Goal: Transaction & Acquisition: Purchase product/service

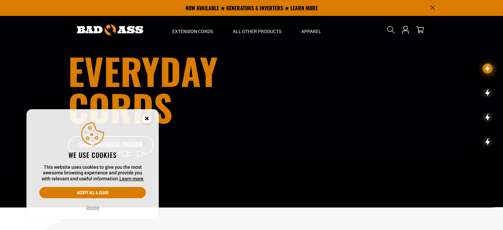
click at [94, 210] on button "Decline" at bounding box center [92, 207] width 17 height 7
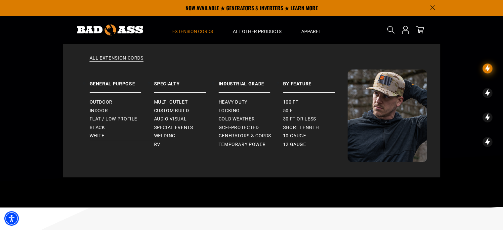
click at [194, 29] on span "Extension Cords" at bounding box center [192, 31] width 41 height 6
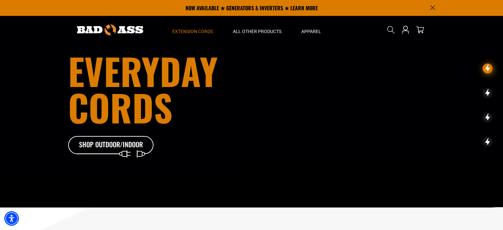
click at [194, 29] on span "Extension Cords" at bounding box center [192, 31] width 41 height 6
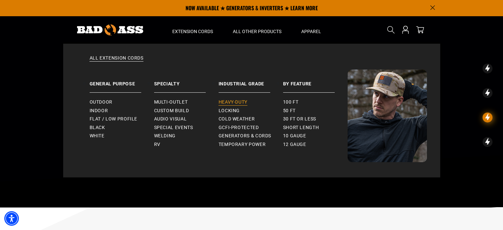
click at [233, 100] on span "Heavy-Duty" at bounding box center [233, 102] width 29 height 6
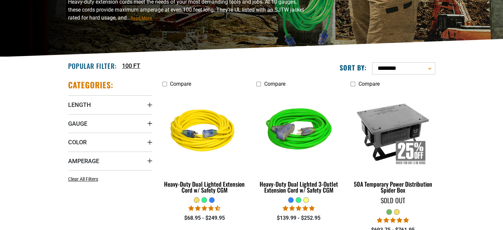
scroll to position [115, 0]
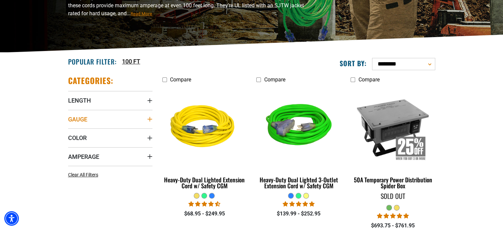
click at [118, 120] on summary "Gauge" at bounding box center [110, 119] width 84 height 19
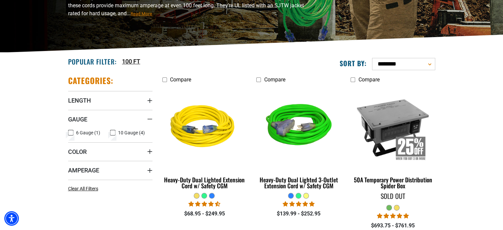
click at [112, 133] on icon at bounding box center [112, 132] width 5 height 9
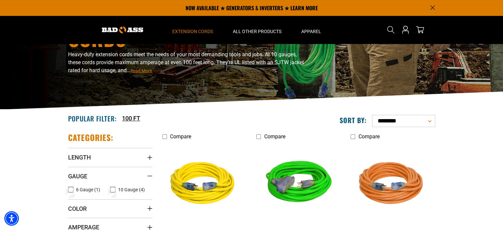
scroll to position [58, 0]
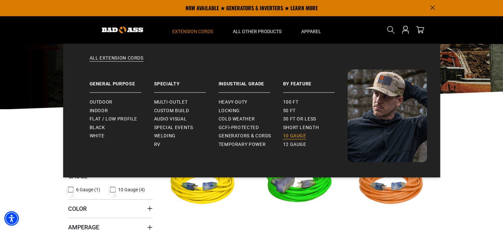
click at [291, 134] on span "10 gauge" at bounding box center [294, 136] width 23 height 6
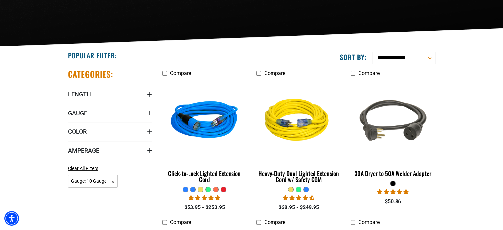
scroll to position [122, 0]
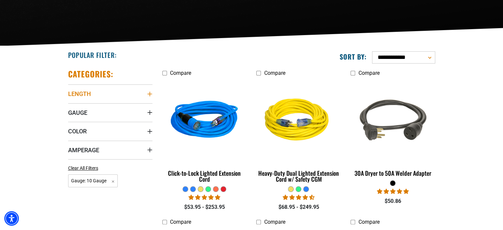
click at [101, 91] on summary "Length" at bounding box center [110, 93] width 84 height 19
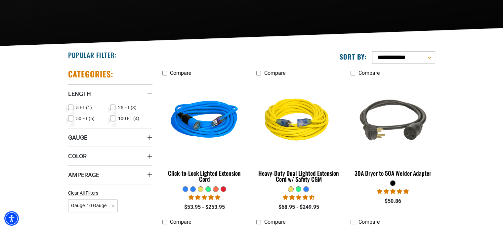
click at [111, 108] on icon at bounding box center [112, 107] width 5 height 9
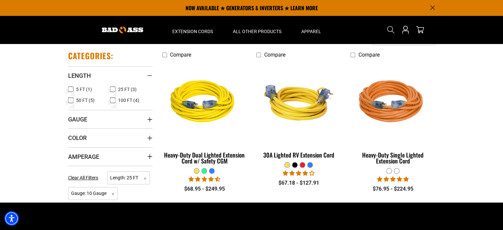
scroll to position [139, 0]
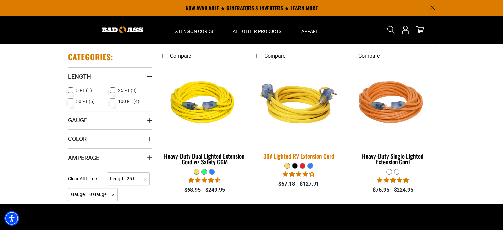
click at [300, 124] on img at bounding box center [298, 103] width 93 height 85
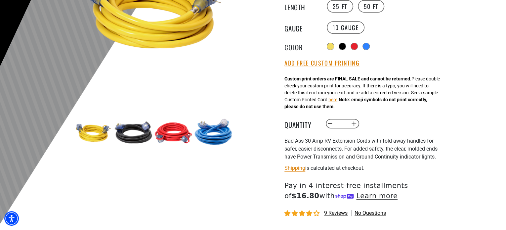
scroll to position [142, 0]
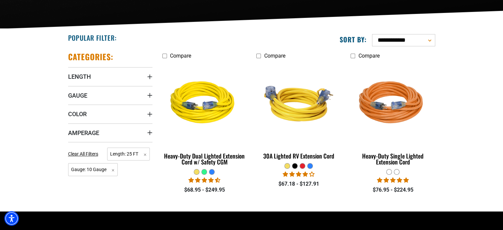
scroll to position [122, 0]
